Goal: Information Seeking & Learning: Learn about a topic

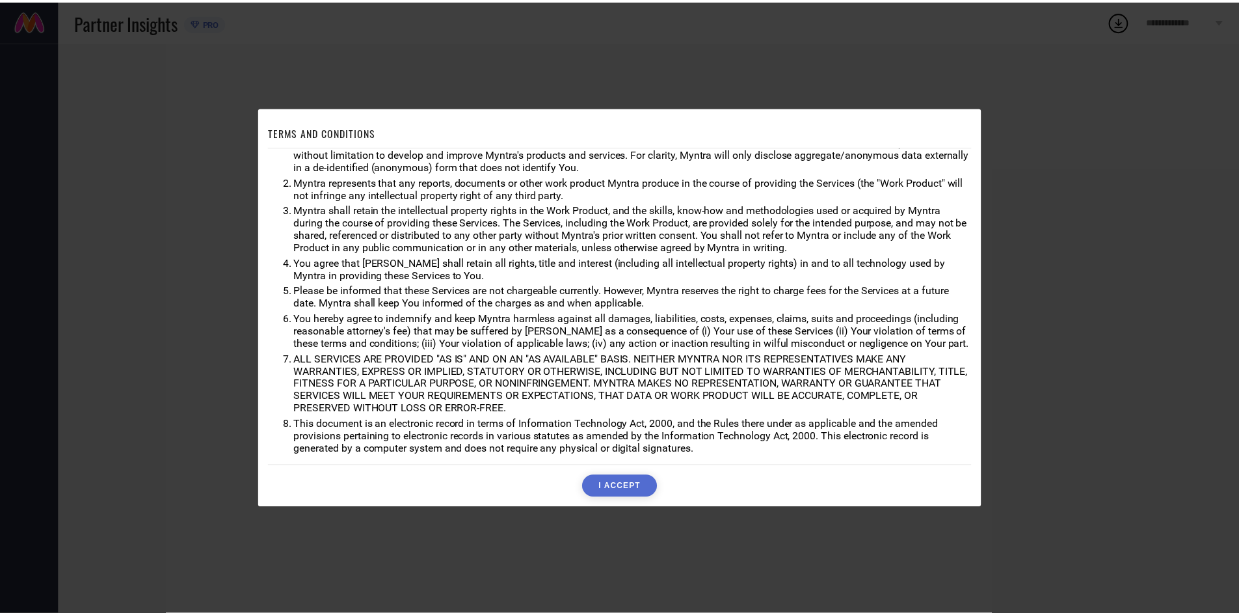
scroll to position [34, 0]
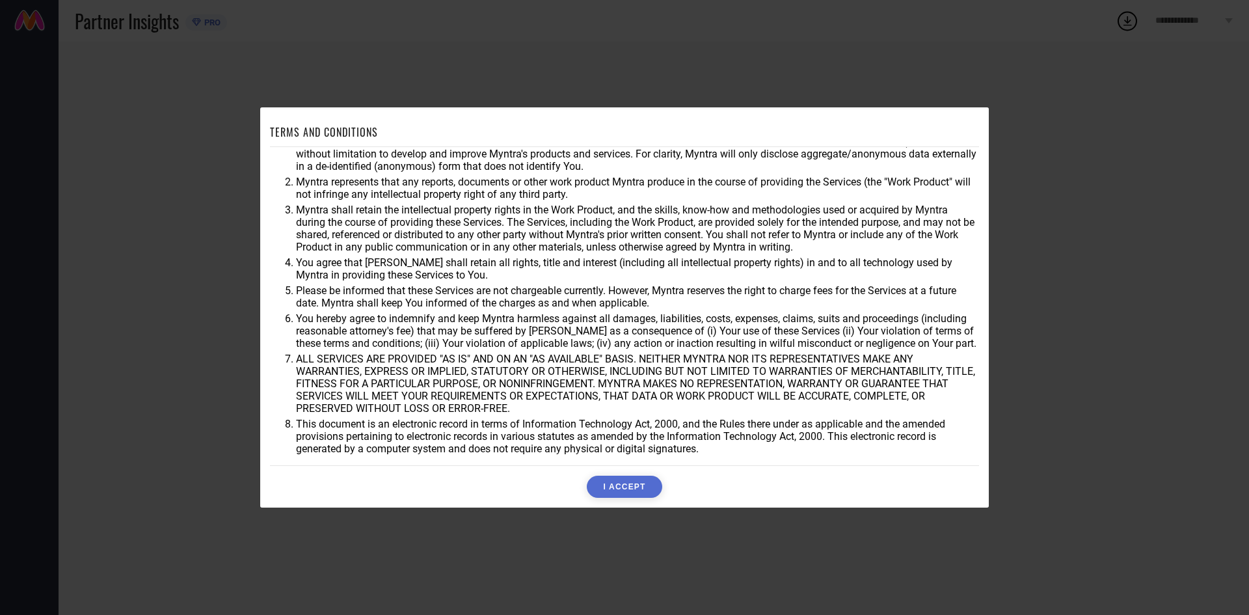
click at [607, 483] on button "I ACCEPT" at bounding box center [624, 486] width 75 height 22
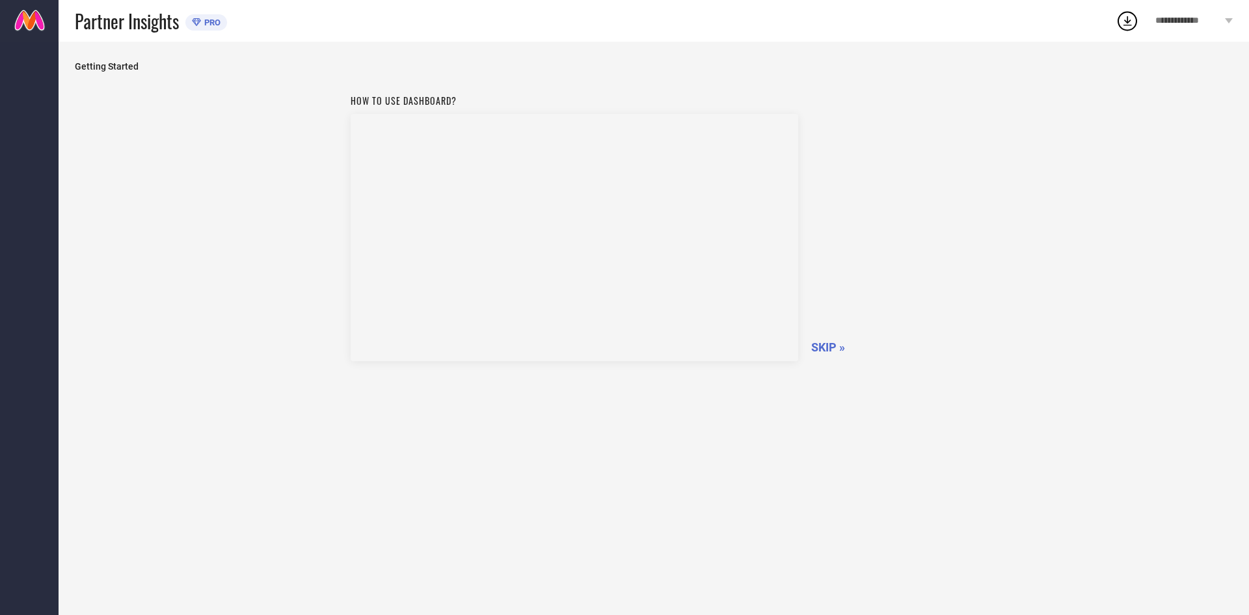
drag, startPoint x: 833, startPoint y: 348, endPoint x: 827, endPoint y: 353, distance: 7.4
click at [831, 349] on span "SKIP »" at bounding box center [828, 347] width 34 height 14
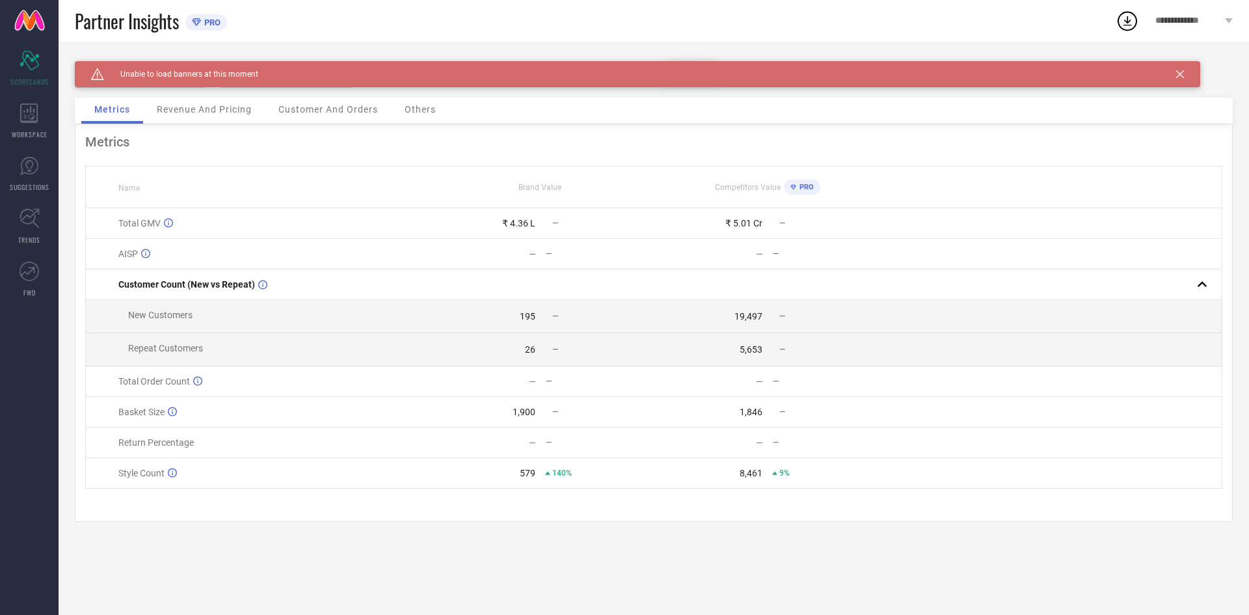
click at [198, 118] on div "Revenue And Pricing" at bounding box center [204, 111] width 121 height 26
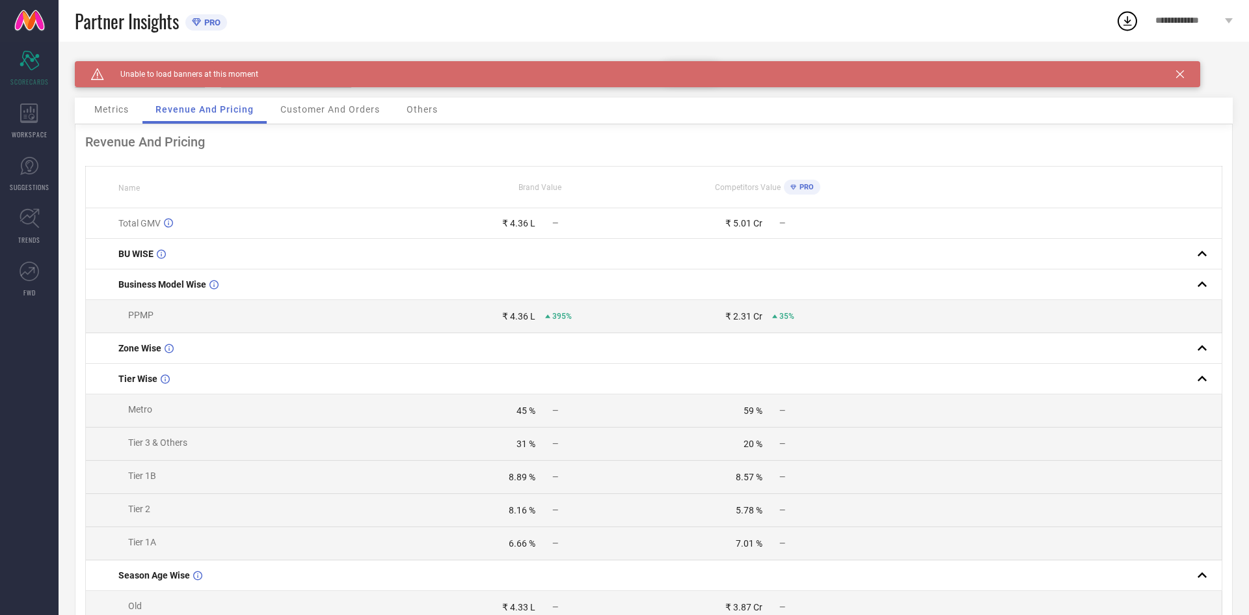
click at [328, 111] on span "Customer And Orders" at bounding box center [330, 109] width 100 height 10
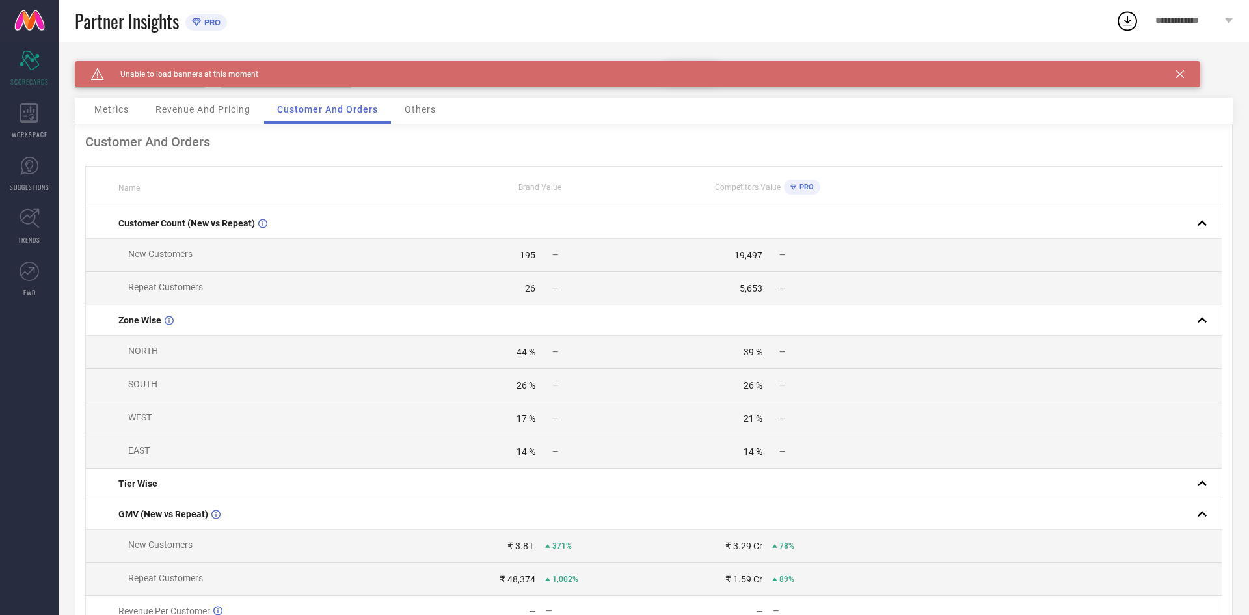
click at [425, 111] on span "Others" at bounding box center [420, 109] width 31 height 10
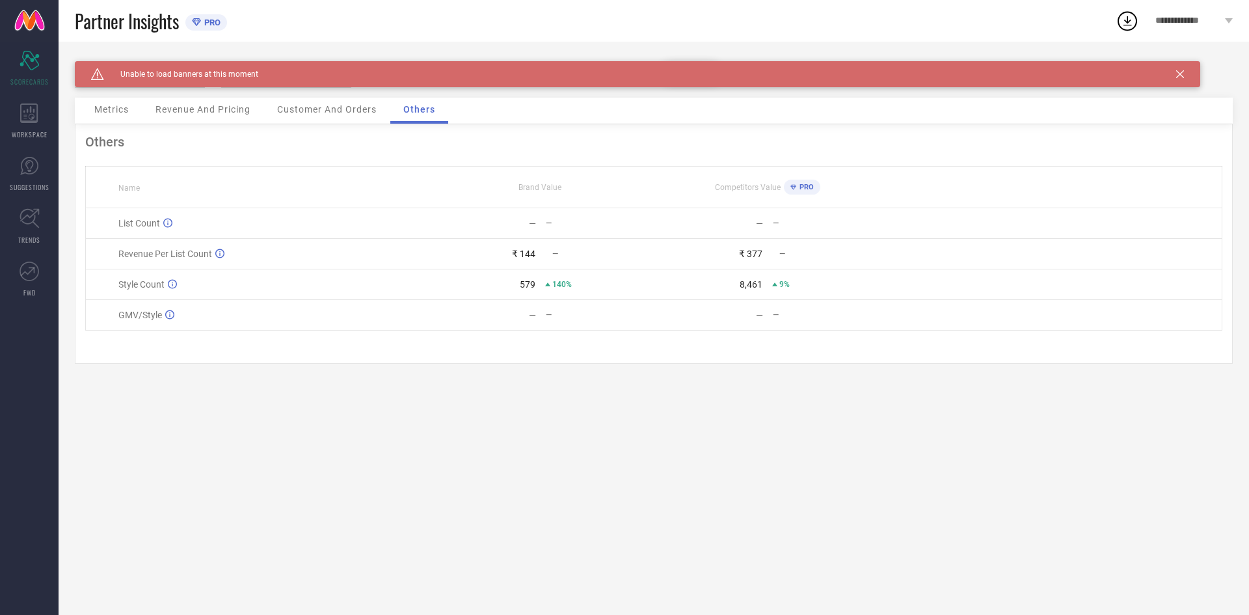
click at [131, 107] on div "Metrics" at bounding box center [111, 111] width 60 height 26
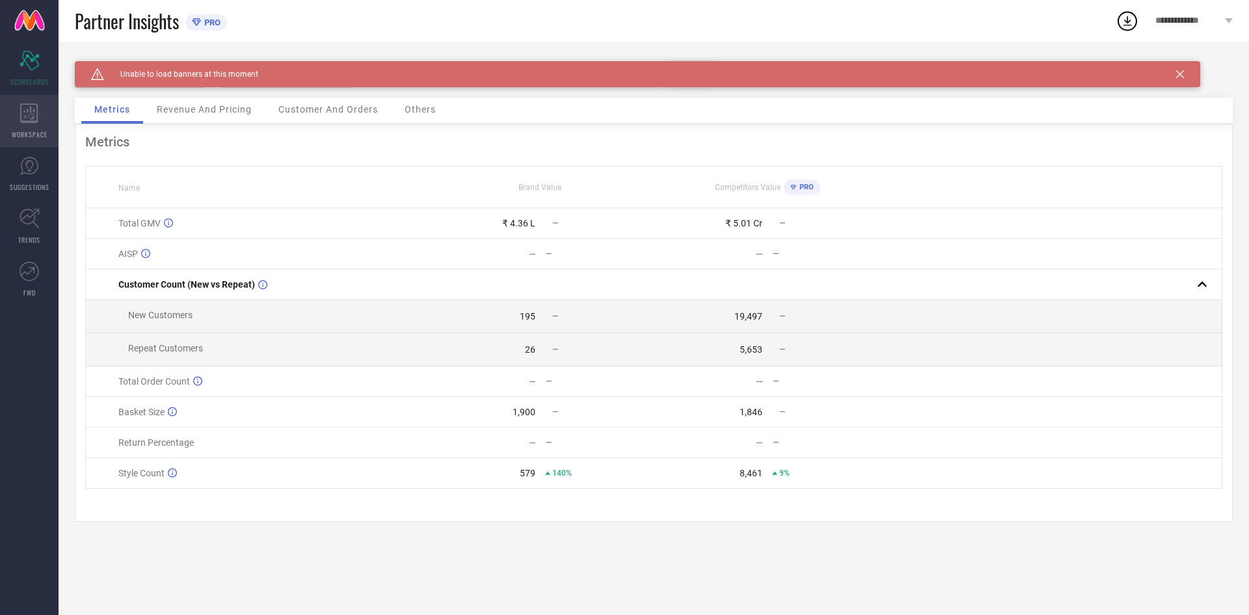
click at [29, 123] on div "WORKSPACE" at bounding box center [29, 121] width 59 height 52
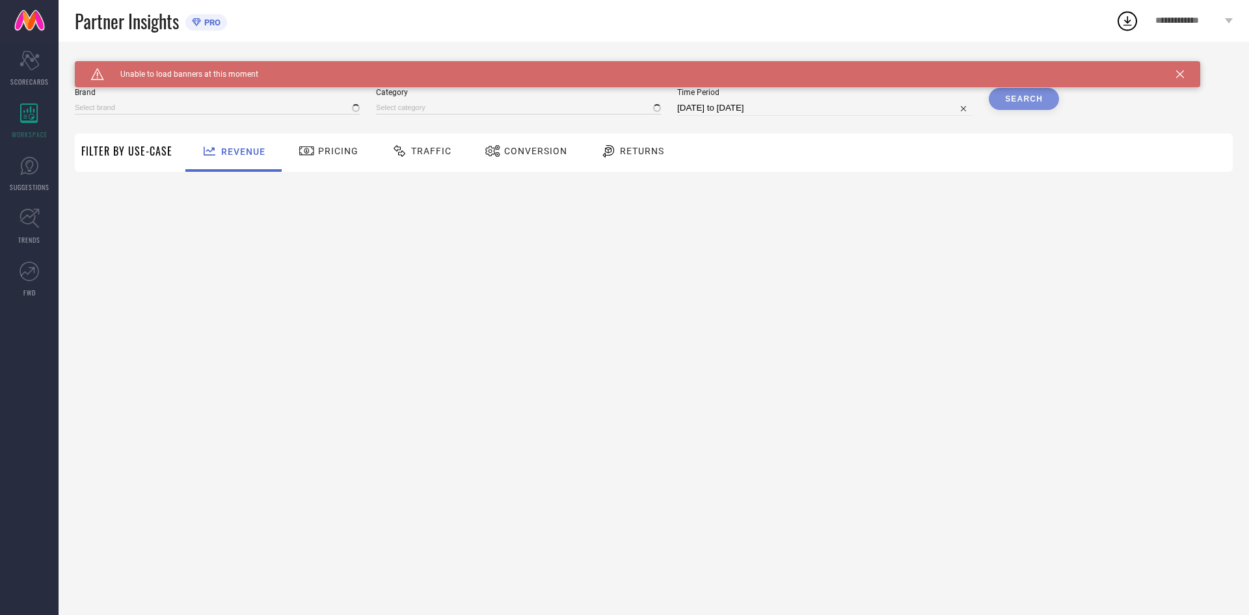
type input "CREATIVE LINE"
type input "All"
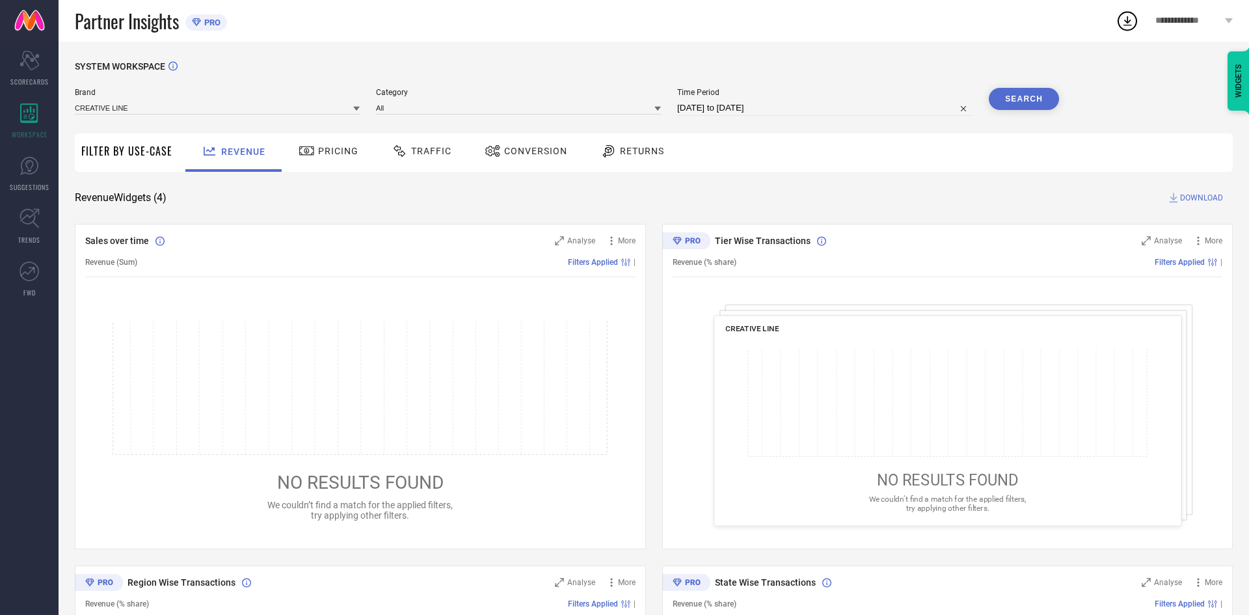
click at [339, 141] on div "Pricing" at bounding box center [328, 151] width 66 height 22
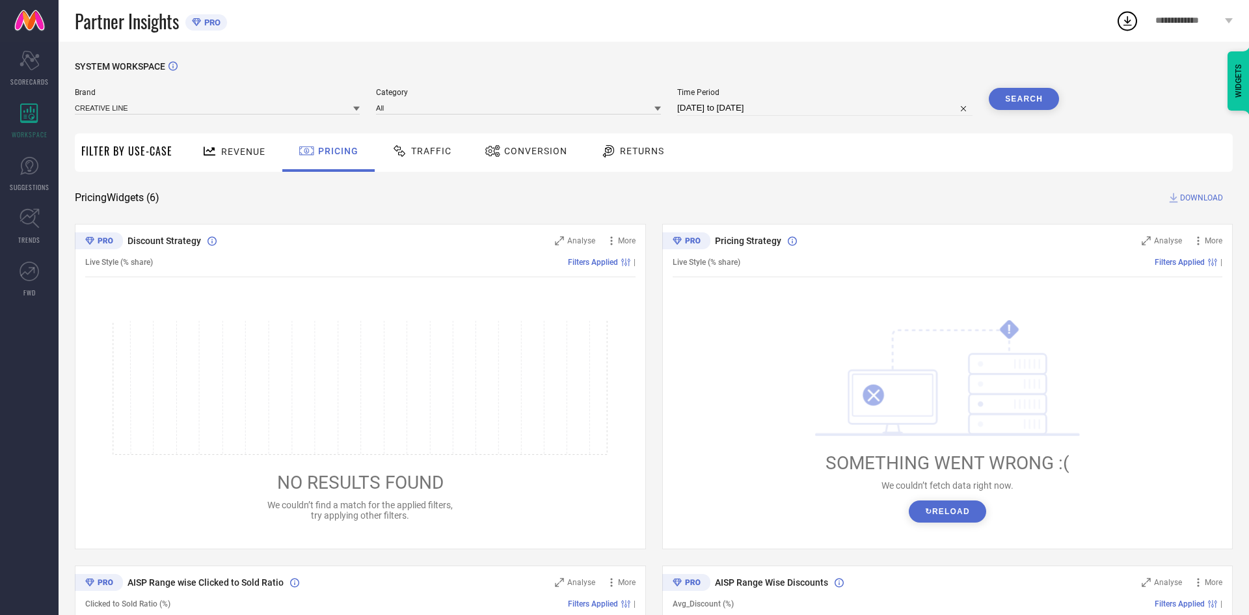
click at [430, 154] on span "Traffic" at bounding box center [431, 151] width 40 height 10
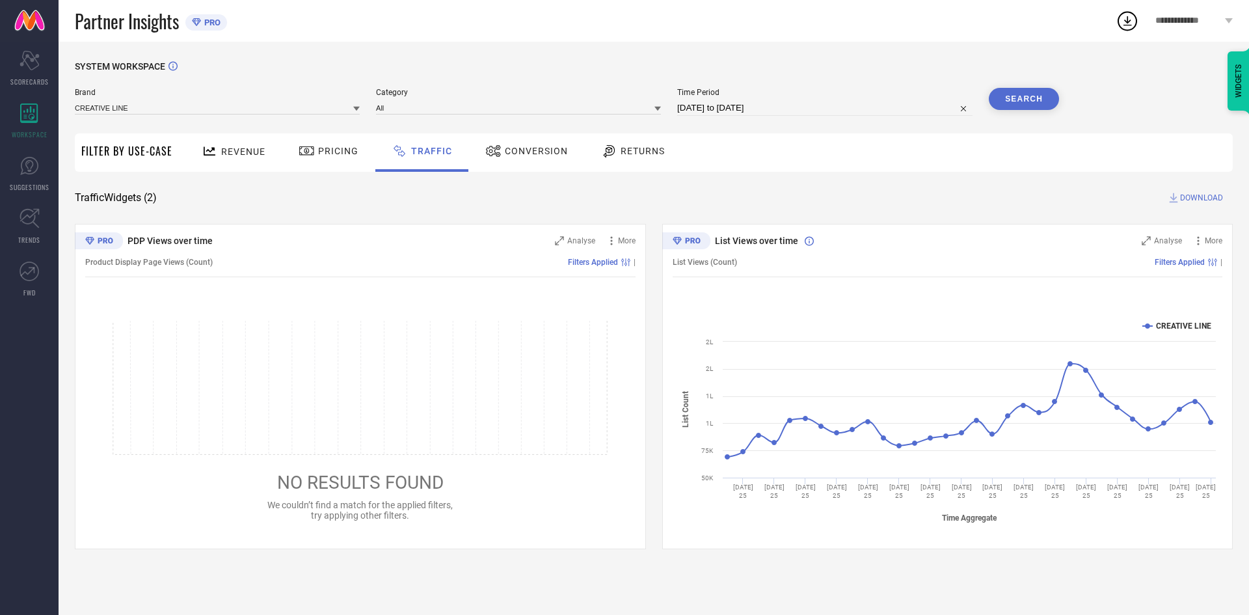
click at [544, 164] on div "Conversion" at bounding box center [526, 152] width 115 height 38
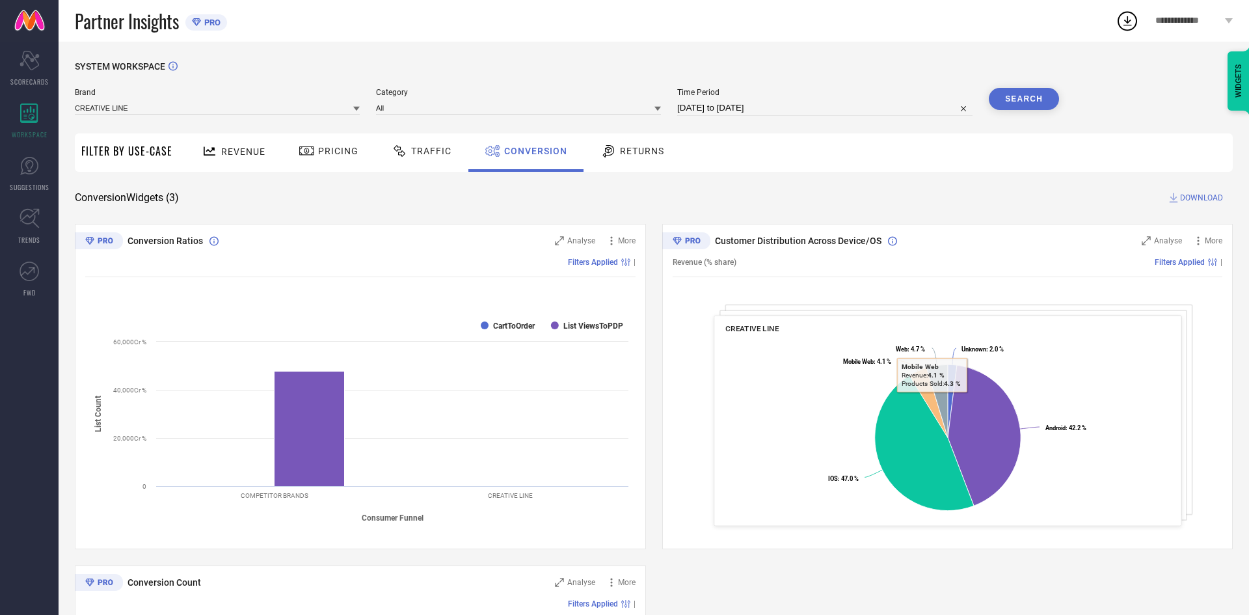
click at [639, 146] on span "Returns" at bounding box center [642, 151] width 44 height 10
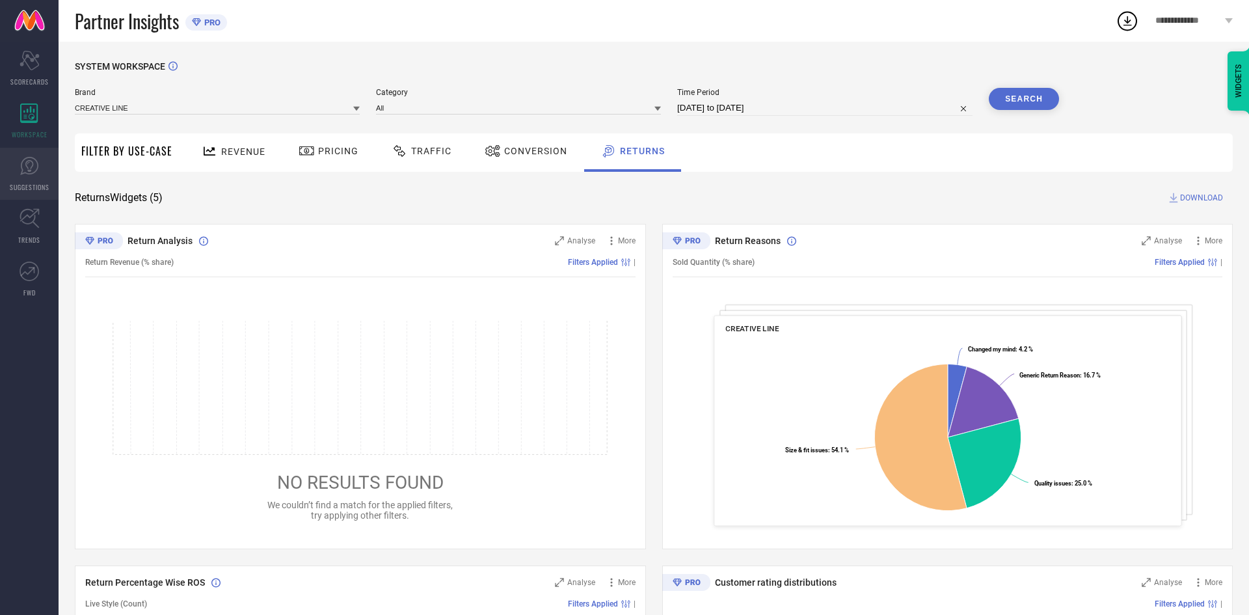
click at [12, 174] on link "SUGGESTIONS" at bounding box center [29, 174] width 59 height 52
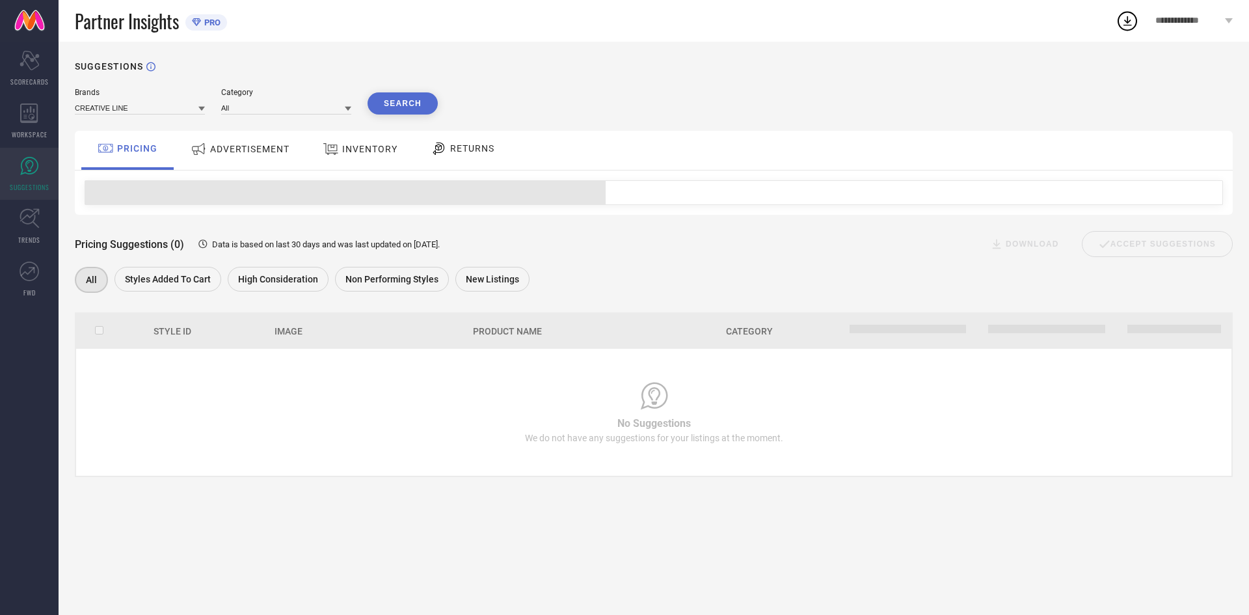
click at [257, 152] on span "ADVERTISEMENT" at bounding box center [249, 149] width 79 height 10
